Goal: Check status: Check status

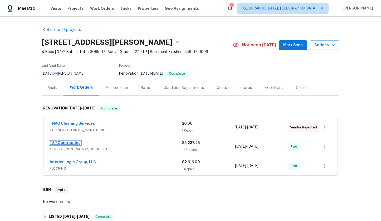
click at [66, 143] on link "TSP Contracting" at bounding box center [65, 143] width 31 height 4
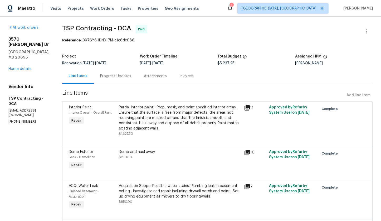
click at [115, 77] on div "Progress Updates" at bounding box center [115, 75] width 31 height 5
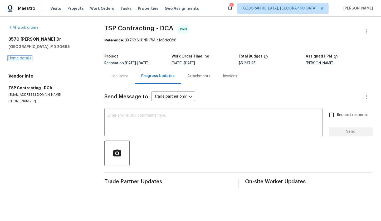
click at [17, 59] on link "Home details" at bounding box center [19, 58] width 23 height 4
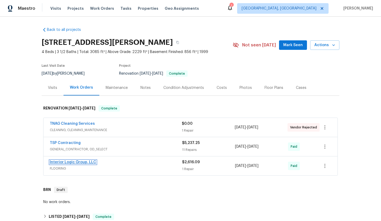
click at [73, 162] on link "Interior Logic Group, LLC" at bounding box center [73, 162] width 46 height 4
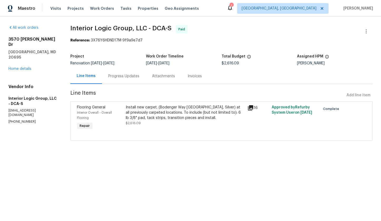
click at [121, 77] on div "Progress Updates" at bounding box center [123, 75] width 31 height 5
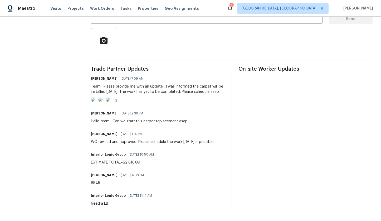
scroll to position [140, 0]
click at [95, 97] on img at bounding box center [93, 99] width 4 height 4
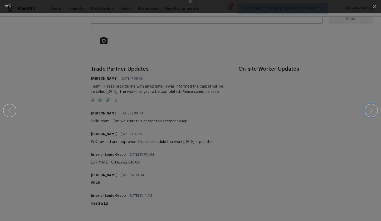
click at [374, 112] on icon "button" at bounding box center [371, 110] width 6 height 6
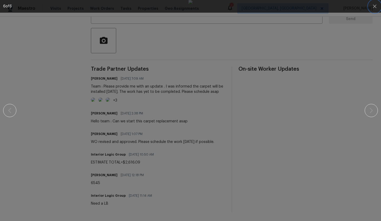
click at [374, 6] on icon "button" at bounding box center [374, 6] width 6 height 6
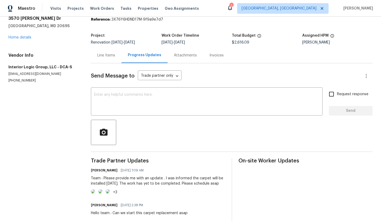
scroll to position [22, 0]
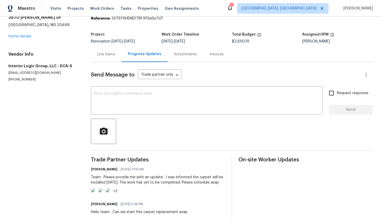
click at [111, 55] on div "Line Items" at bounding box center [106, 54] width 18 height 5
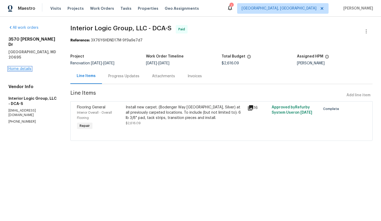
click at [23, 67] on link "Home details" at bounding box center [19, 69] width 23 height 4
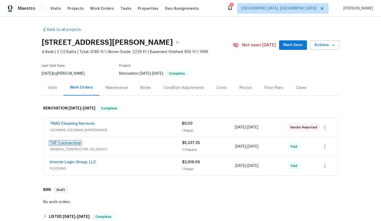
click at [70, 144] on link "TSP Contracting" at bounding box center [65, 143] width 31 height 4
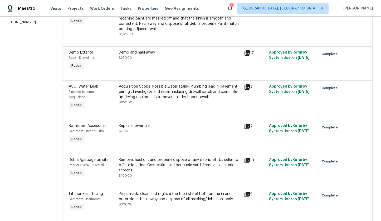
scroll to position [111, 0]
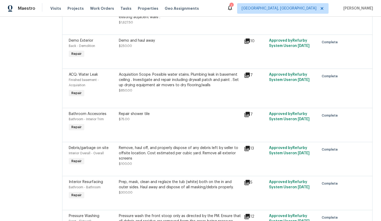
click at [245, 111] on icon at bounding box center [247, 114] width 6 height 6
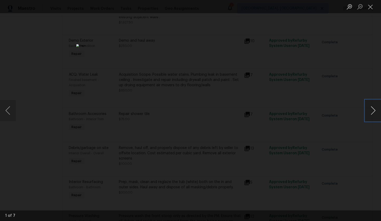
click at [374, 110] on button "Next image" at bounding box center [373, 110] width 16 height 21
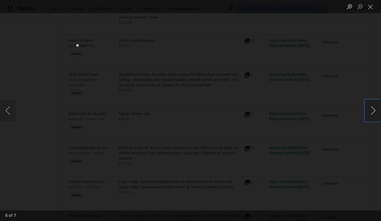
click at [374, 110] on button "Next image" at bounding box center [373, 110] width 16 height 21
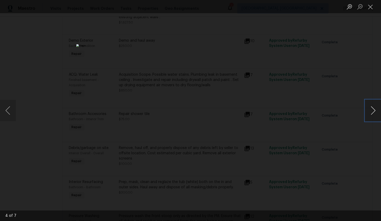
click at [374, 110] on button "Next image" at bounding box center [373, 110] width 16 height 21
click at [370, 8] on button "Close lightbox" at bounding box center [370, 6] width 11 height 9
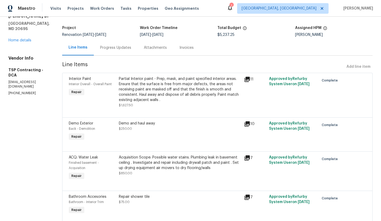
scroll to position [0, 0]
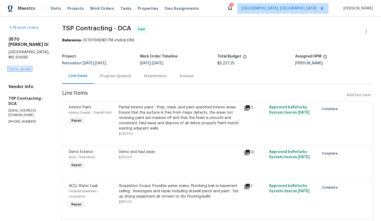
click at [14, 68] on link "Home details" at bounding box center [19, 69] width 23 height 4
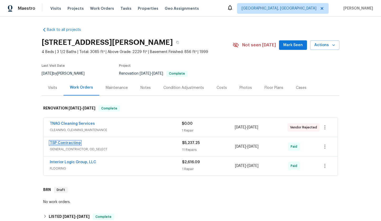
click at [68, 143] on link "TSP Contracting" at bounding box center [65, 143] width 31 height 4
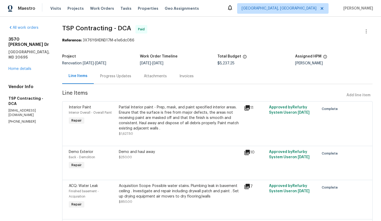
click at [105, 77] on div "Progress Updates" at bounding box center [115, 75] width 31 height 5
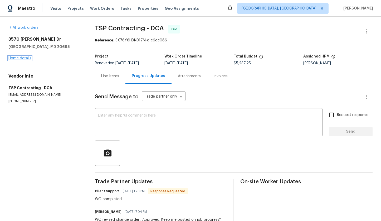
click at [27, 59] on link "Home details" at bounding box center [19, 58] width 23 height 4
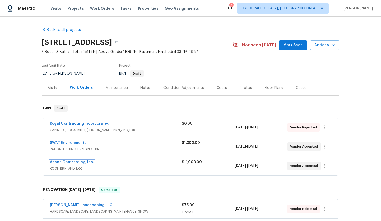
click at [73, 163] on link "Aspen Contracting, Inc." at bounding box center [72, 162] width 44 height 4
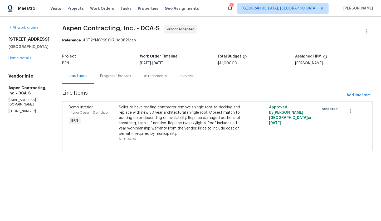
click at [120, 77] on div "Progress Updates" at bounding box center [115, 75] width 31 height 5
